Goal: Task Accomplishment & Management: Use online tool/utility

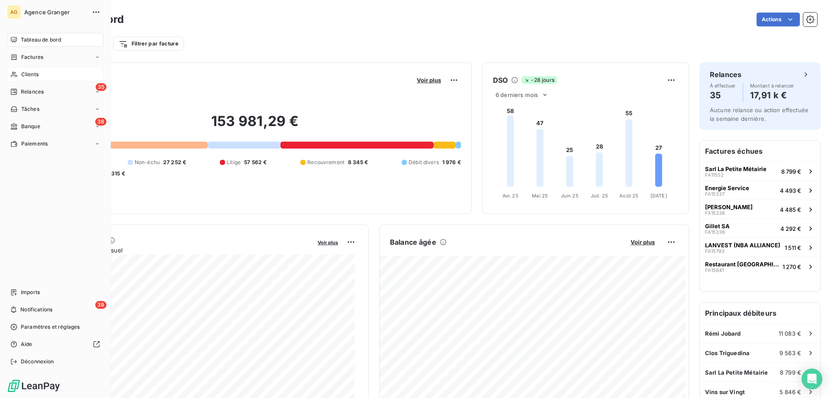
click at [30, 74] on span "Clients" at bounding box center [29, 75] width 17 height 8
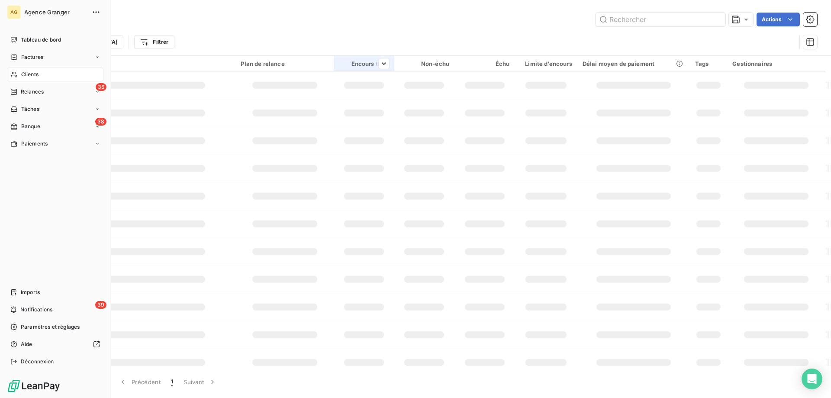
click at [24, 60] on span "Factures" at bounding box center [32, 57] width 22 height 8
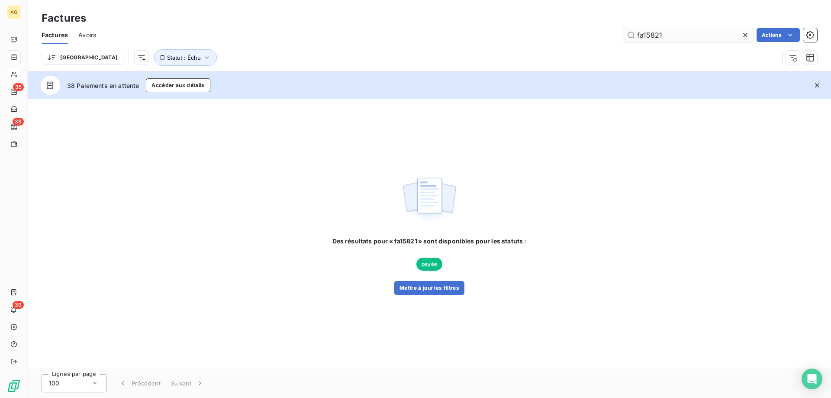
drag, startPoint x: 673, startPoint y: 35, endPoint x: 683, endPoint y: 35, distance: 10.4
click at [681, 35] on input "fa15821" at bounding box center [688, 35] width 130 height 14
type input "fa15846"
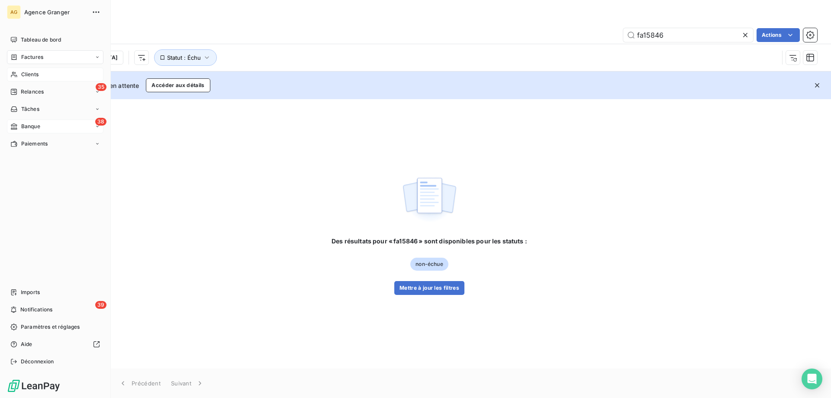
click at [21, 123] on span "Banque" at bounding box center [30, 126] width 19 height 8
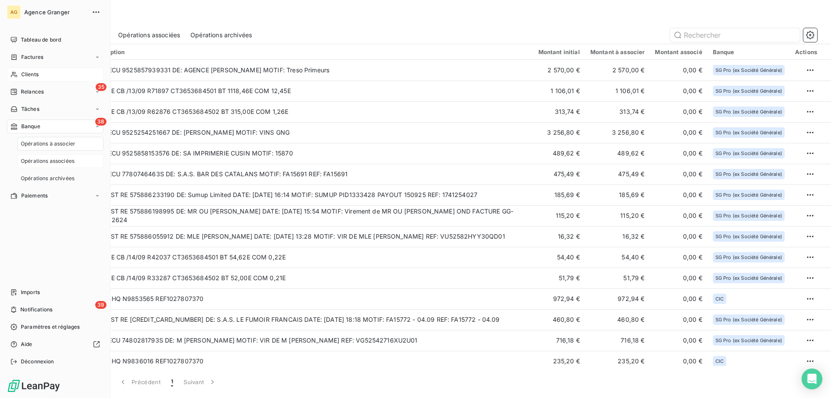
click at [53, 159] on span "Opérations associées" at bounding box center [48, 161] width 54 height 8
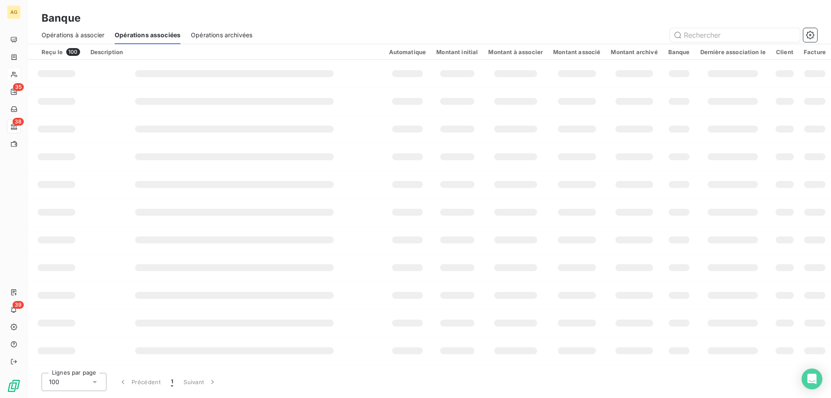
drag, startPoint x: 476, startPoint y: 19, endPoint x: 374, endPoint y: 32, distance: 102.4
click at [358, 26] on div "Opérations à associer Opérations associées Opérations archivées" at bounding box center [429, 35] width 803 height 18
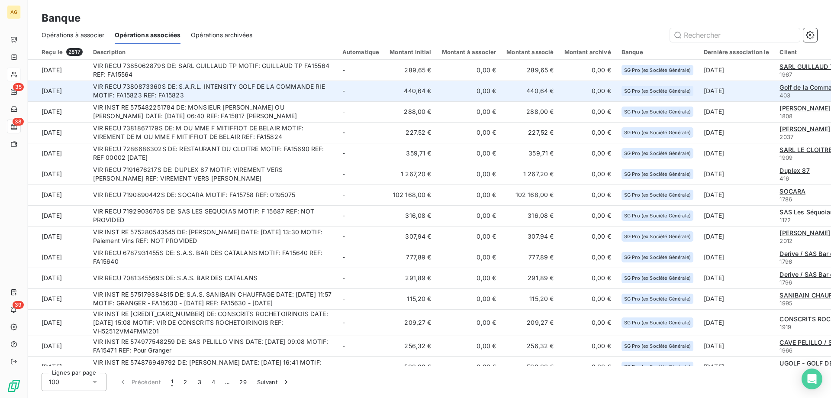
click at [292, 87] on td "VIR RECU 7380873360S DE: S.A.R.L. INTENSITY GOLF DE LA COMMANDE RIE MOTIF: FA15…" at bounding box center [212, 90] width 249 height 21
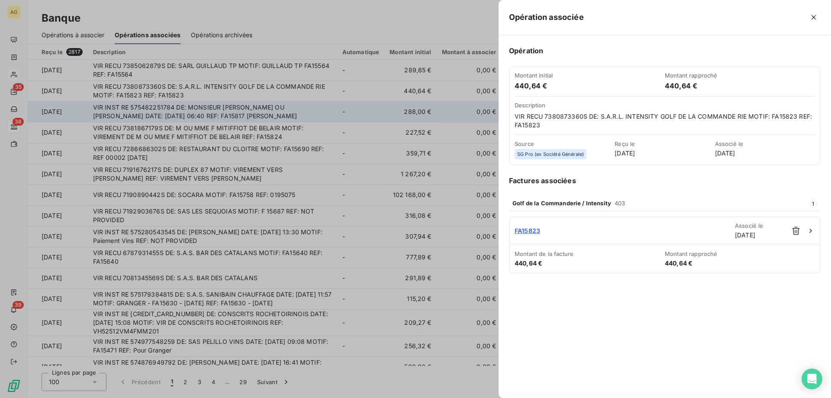
click at [334, 105] on div at bounding box center [415, 199] width 831 height 398
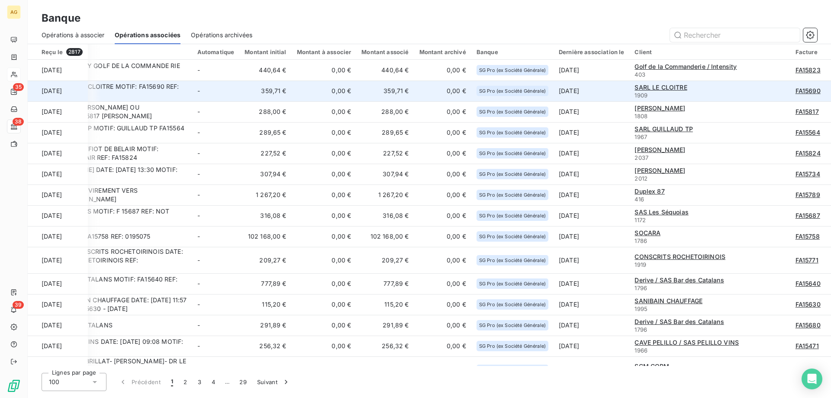
scroll to position [0, 145]
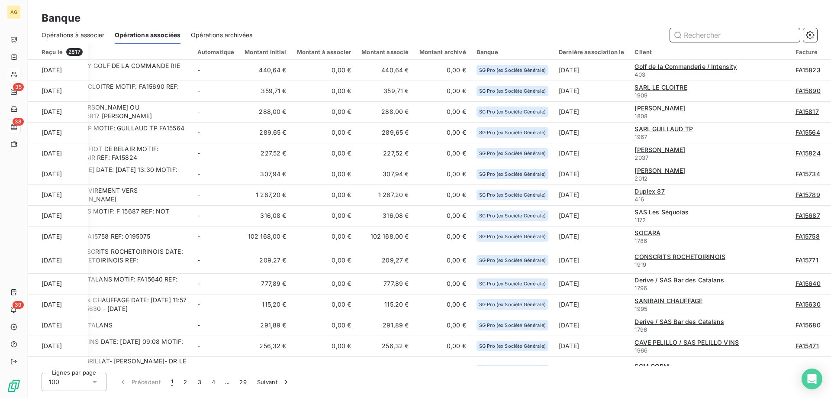
click at [715, 32] on input "text" at bounding box center [735, 35] width 130 height 14
